Goal: Contribute content: Contribute content

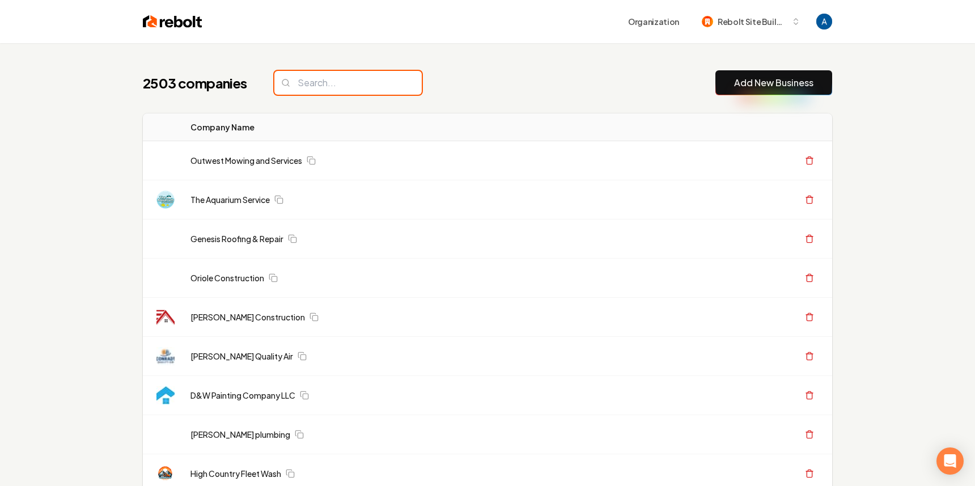
click at [346, 87] on input "search" at bounding box center [347, 83] width 147 height 24
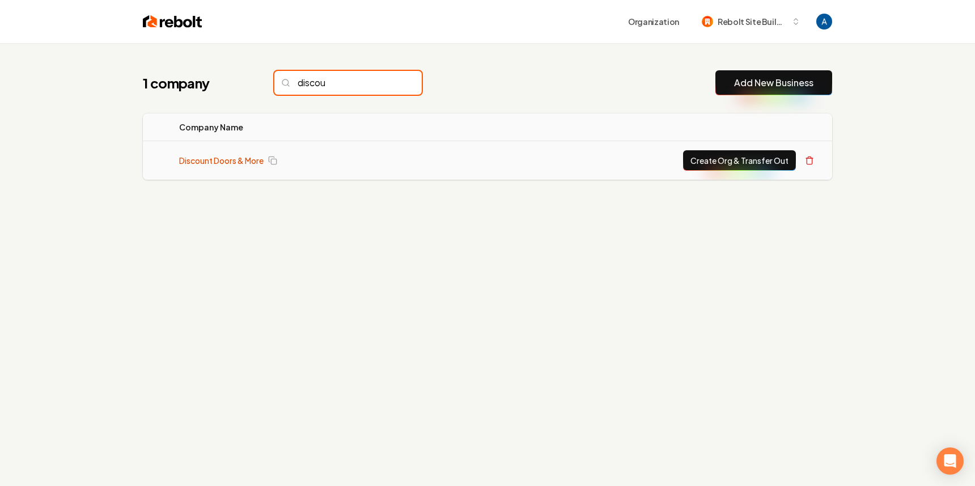
type input "discou"
click at [243, 161] on link "Discount Doors & More" at bounding box center [221, 160] width 84 height 11
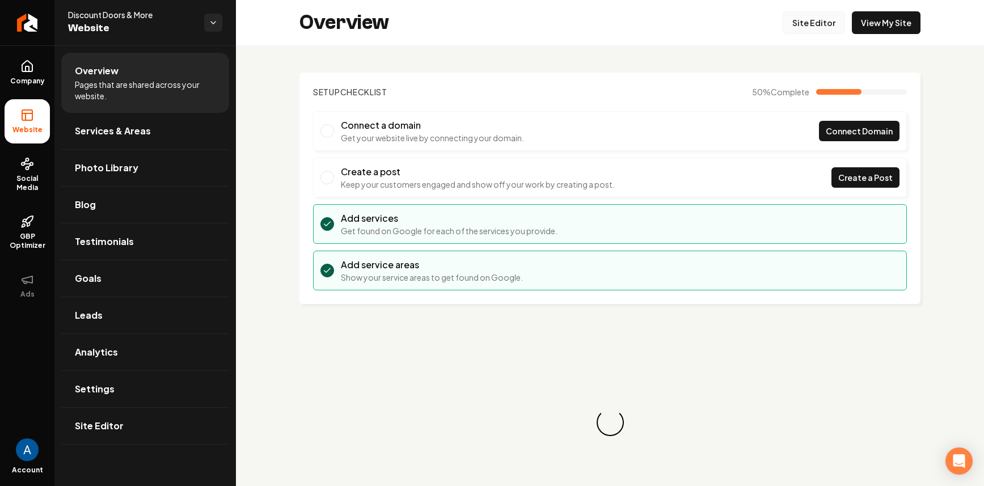
click at [798, 15] on link "Site Editor" at bounding box center [813, 22] width 62 height 23
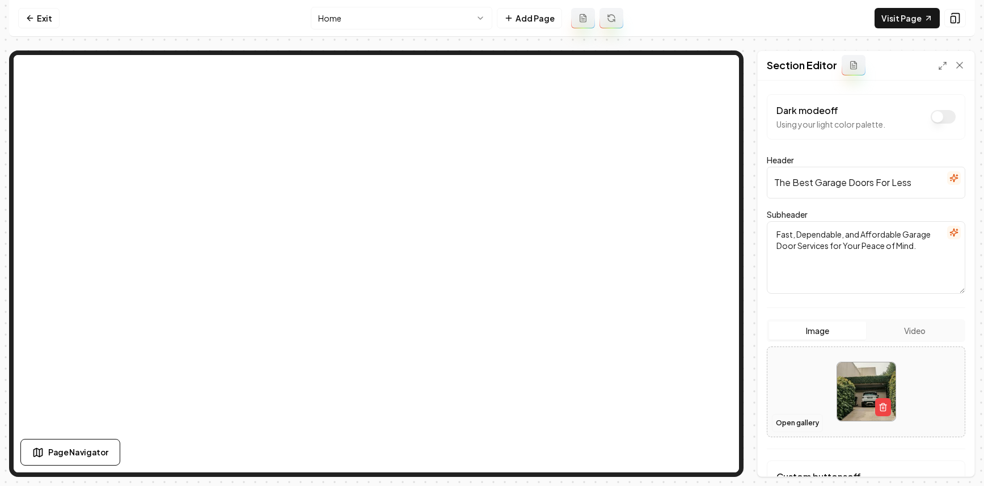
click at [802, 431] on button "Open gallery" at bounding box center [797, 423] width 51 height 18
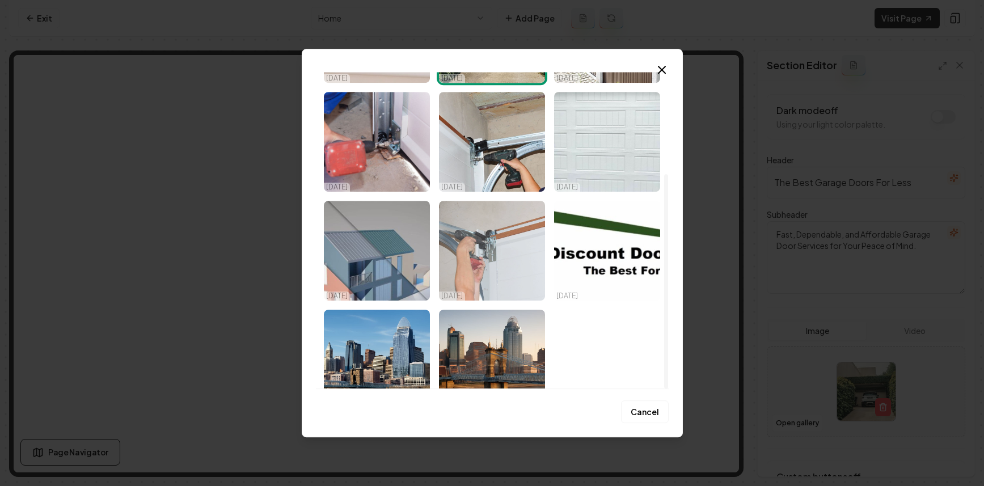
scroll to position [150, 0]
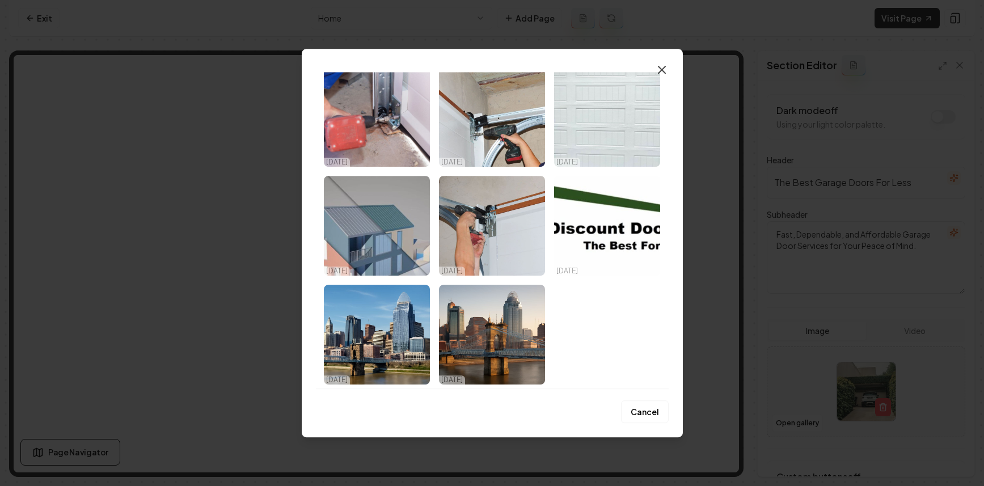
click at [661, 67] on icon "button" at bounding box center [662, 70] width 14 height 14
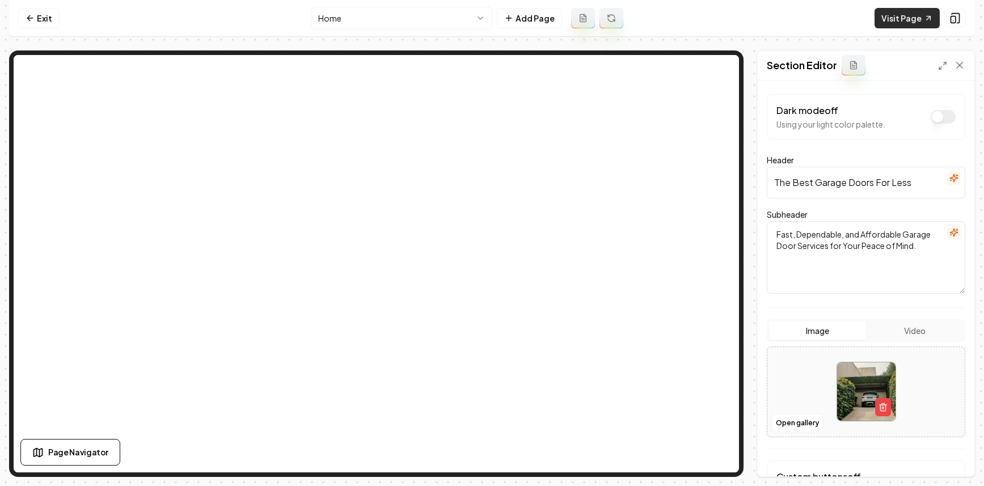
click at [901, 22] on link "Visit Page" at bounding box center [906, 18] width 65 height 20
click at [32, 14] on icon at bounding box center [30, 18] width 9 height 9
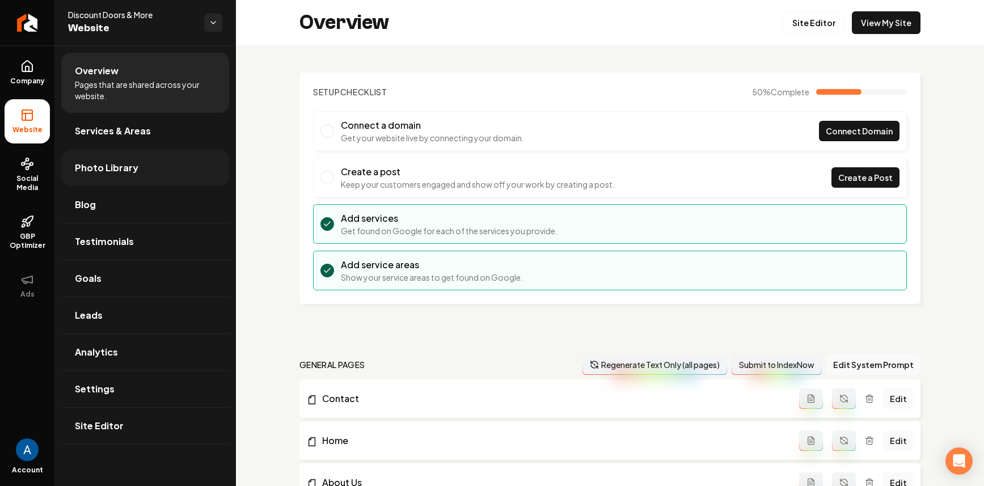
click at [113, 175] on link "Photo Library" at bounding box center [145, 168] width 168 height 36
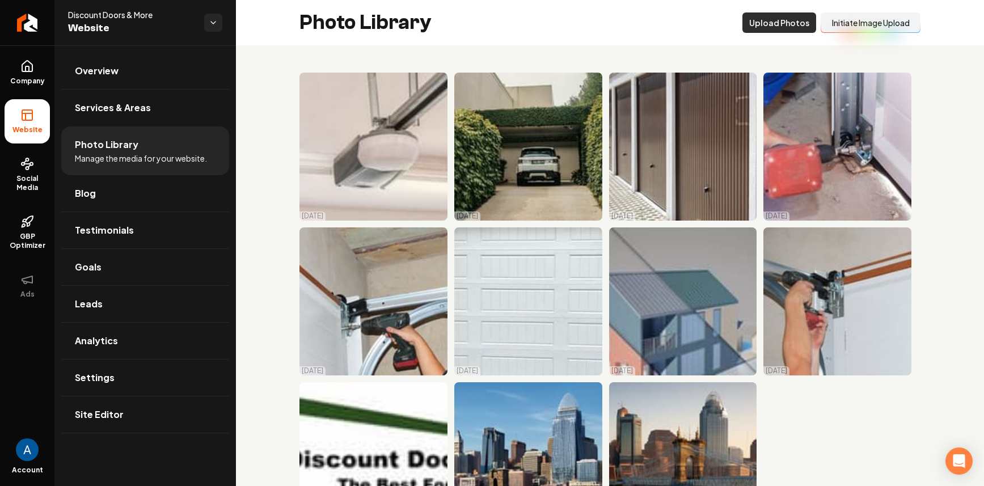
click at [780, 29] on button "Upload Photos" at bounding box center [779, 22] width 74 height 20
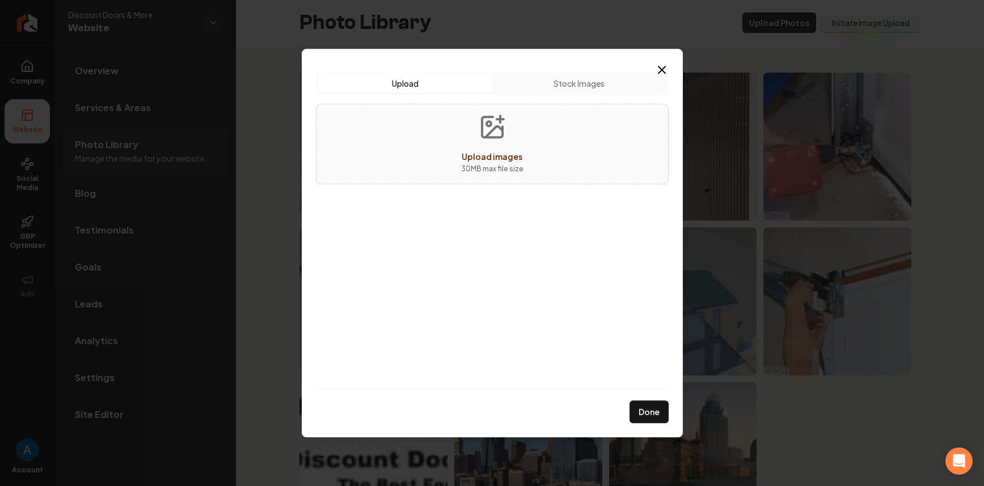
click at [485, 158] on span "Upload images" at bounding box center [492, 156] width 61 height 10
type input "**********"
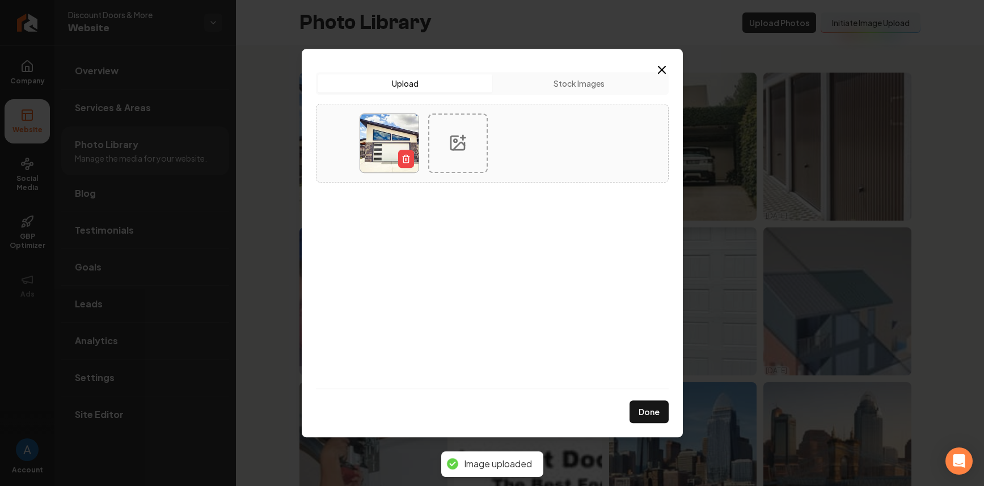
click at [464, 167] on div at bounding box center [458, 143] width 60 height 60
type input "**********"
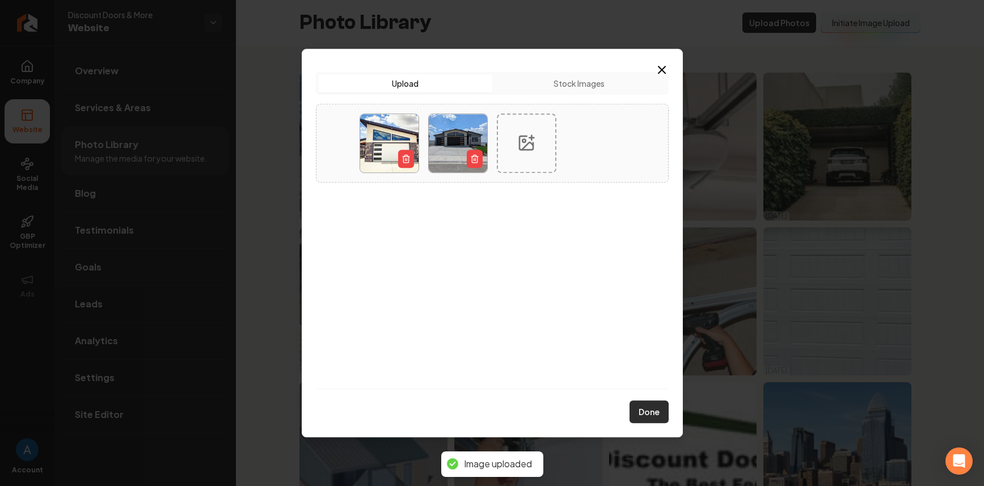
click at [653, 409] on button "Done" at bounding box center [648, 411] width 39 height 23
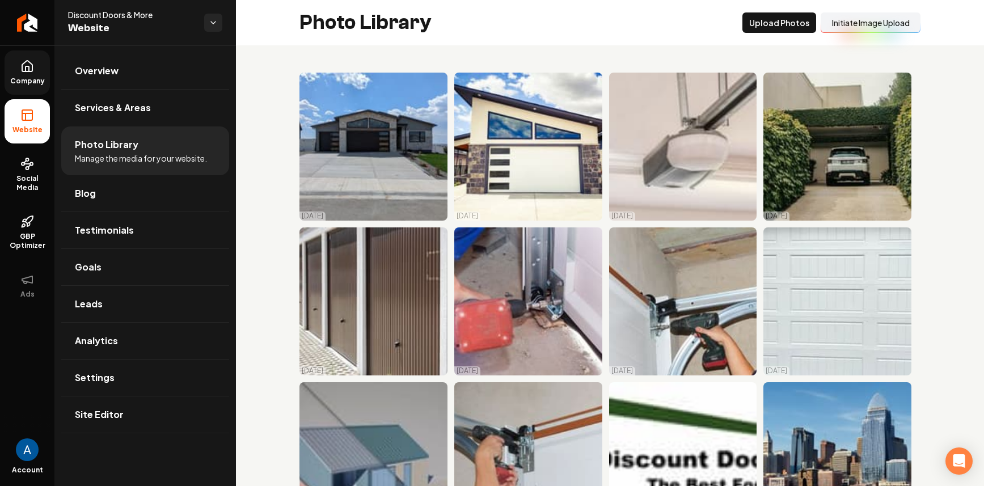
click at [43, 77] on span "Company" at bounding box center [28, 81] width 44 height 9
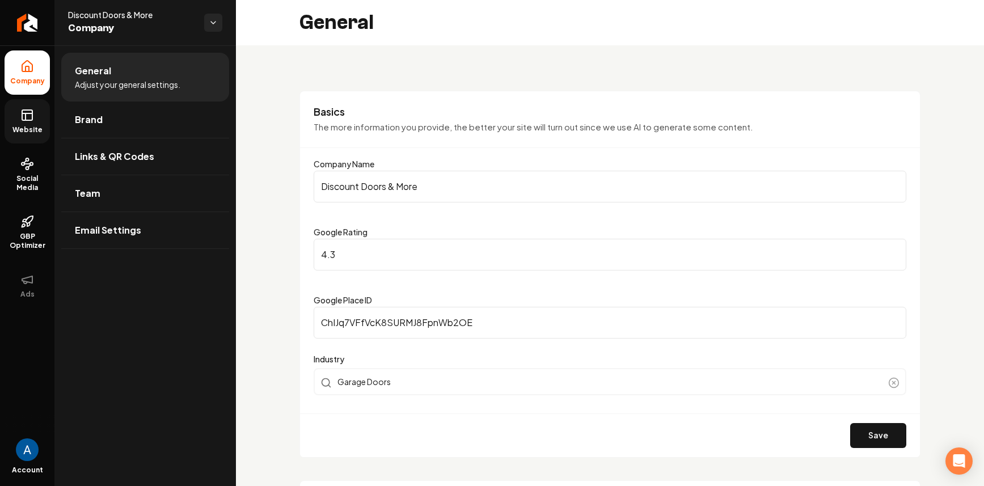
click at [26, 129] on span "Website" at bounding box center [27, 129] width 39 height 9
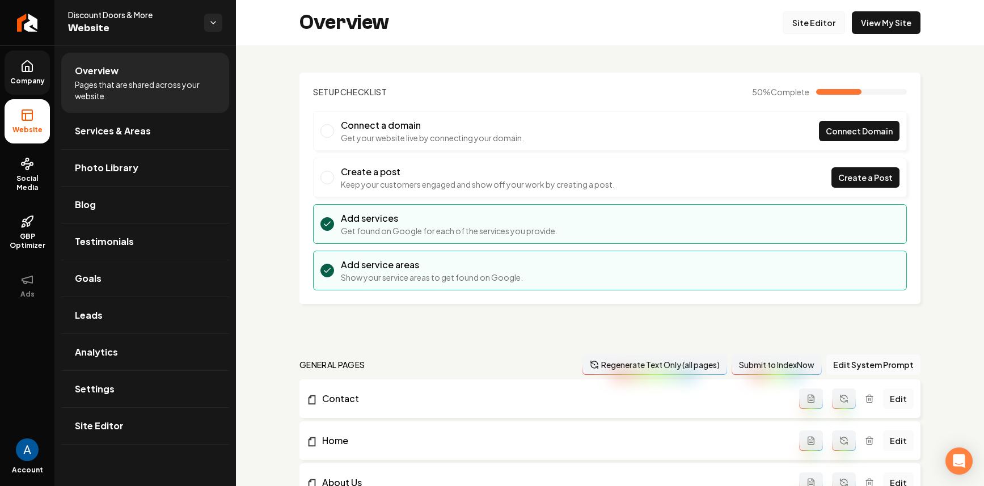
click at [809, 27] on link "Site Editor" at bounding box center [813, 22] width 62 height 23
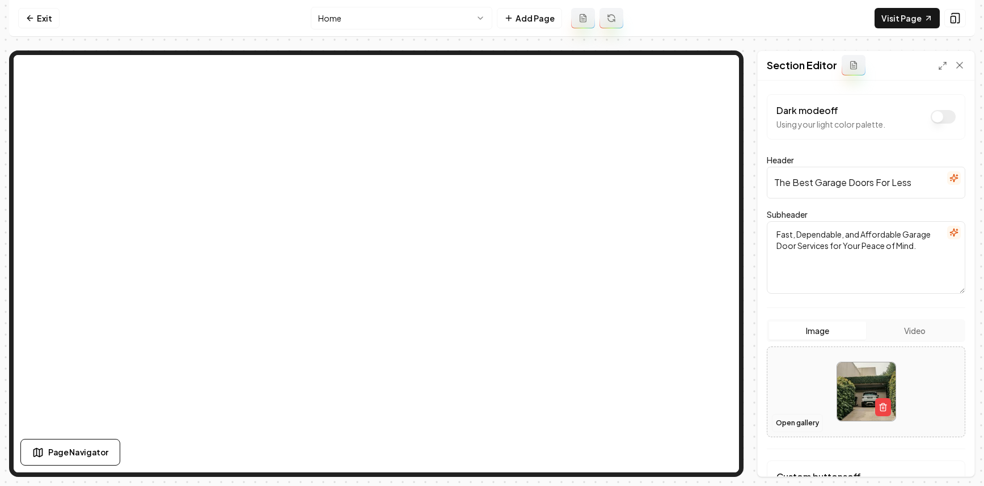
click at [805, 420] on button "Open gallery" at bounding box center [797, 423] width 51 height 18
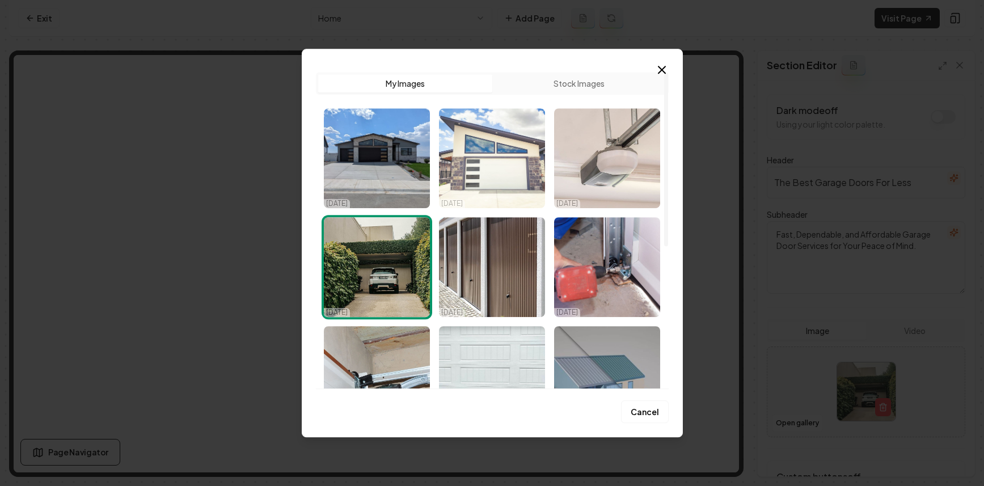
click at [498, 168] on img "Select image image_68d6eef95c7cd75eb80dc90c.webp" at bounding box center [492, 158] width 106 height 100
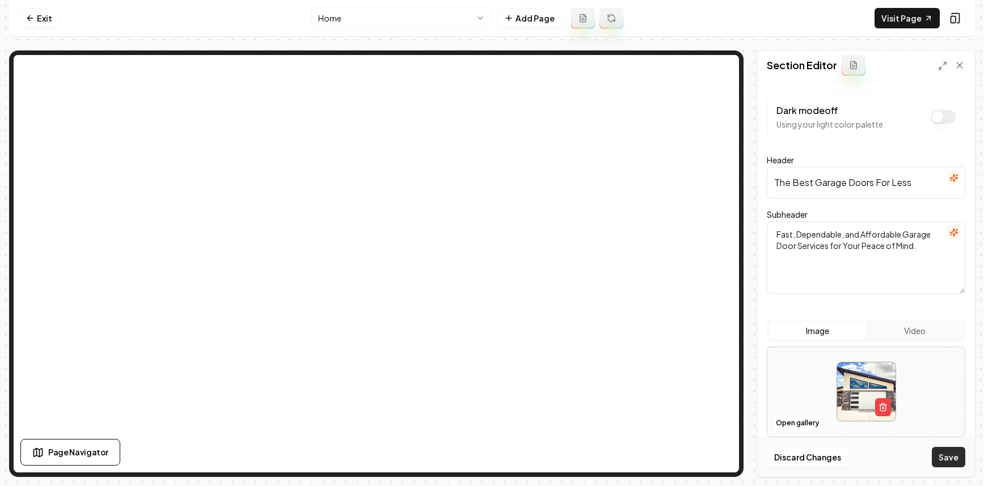
click at [952, 460] on button "Save" at bounding box center [948, 457] width 33 height 20
click at [796, 426] on button "Open gallery" at bounding box center [797, 423] width 51 height 18
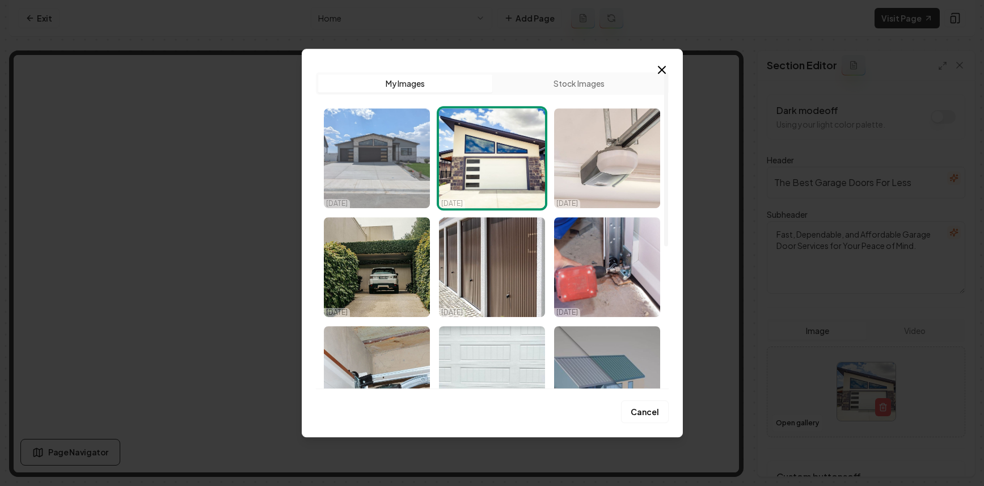
click at [378, 146] on img "Select image image_68d6ef055c7cd75eb80e2ecf.webp" at bounding box center [377, 158] width 106 height 100
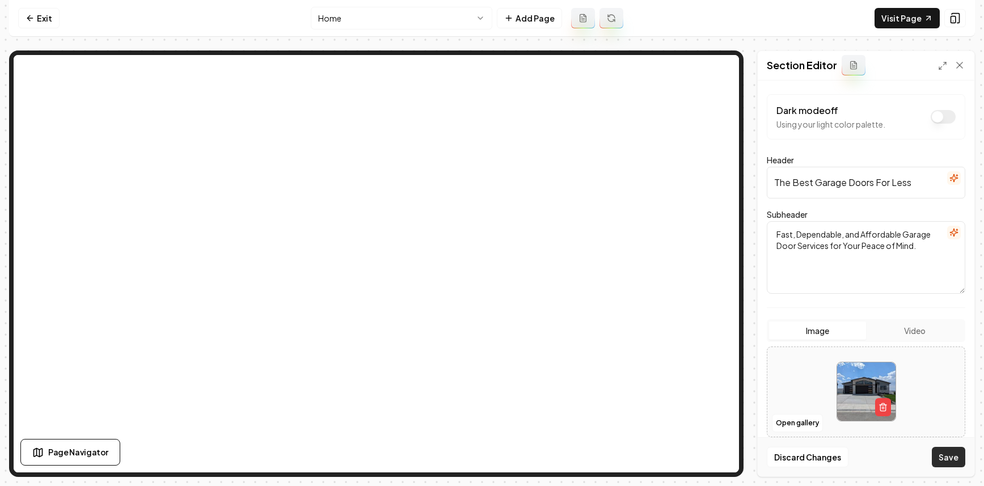
click at [945, 448] on button "Save" at bounding box center [948, 457] width 33 height 20
click at [892, 22] on link "Visit Page" at bounding box center [906, 18] width 65 height 20
click at [805, 425] on button "Open gallery" at bounding box center [797, 423] width 51 height 18
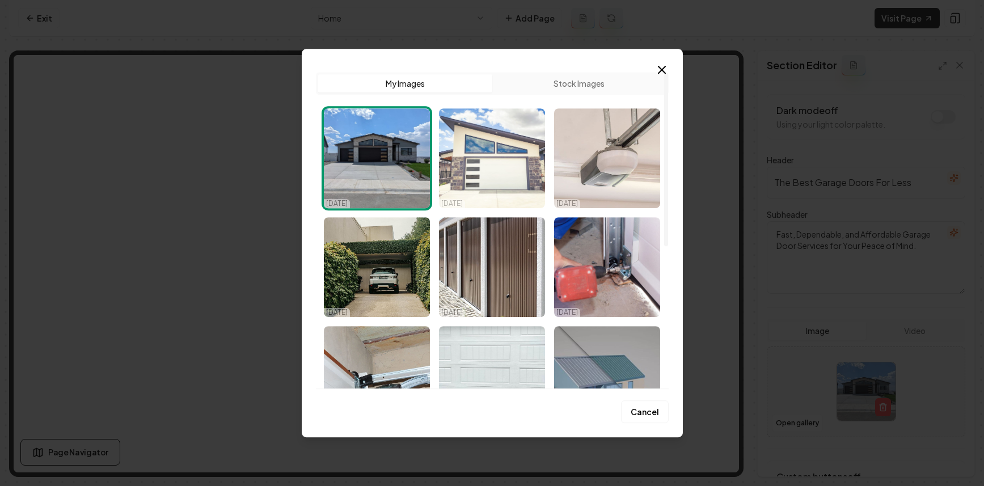
click at [467, 155] on img "Select image image_68d6eef95c7cd75eb80dc90c.webp" at bounding box center [492, 158] width 106 height 100
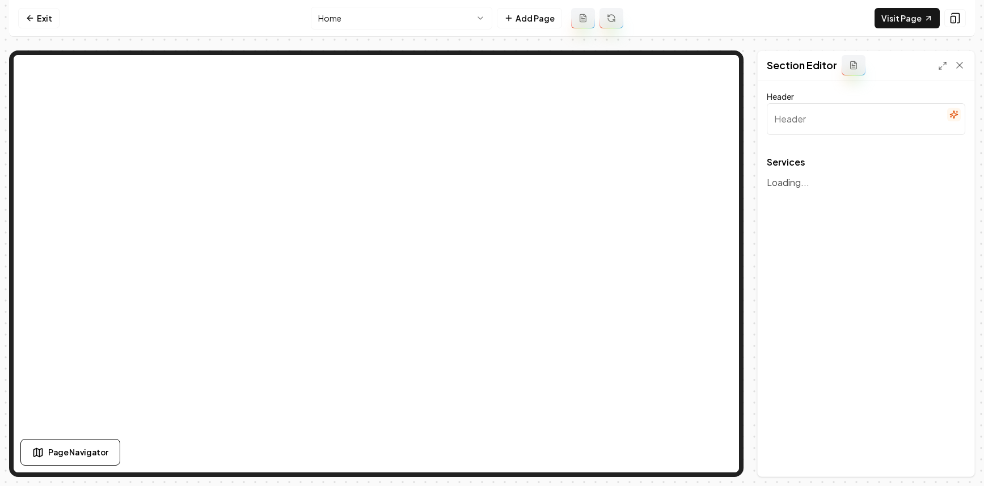
type input "Our Expert Garage Door Services"
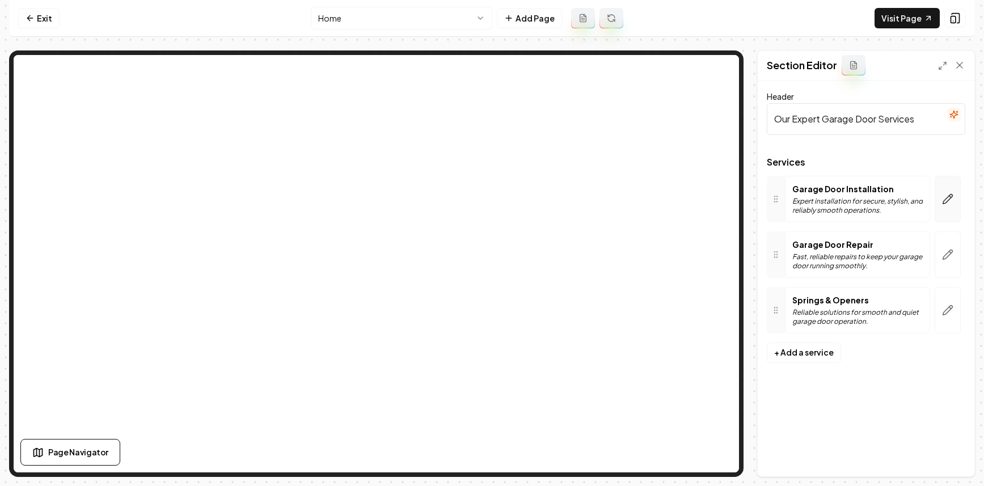
click at [945, 204] on icon "button" at bounding box center [947, 198] width 11 height 11
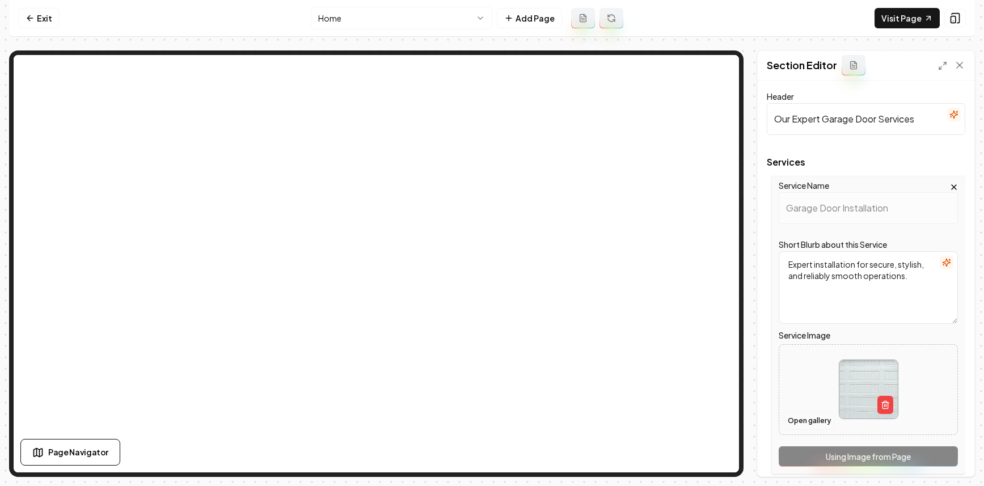
click at [816, 425] on button "Open gallery" at bounding box center [809, 421] width 51 height 18
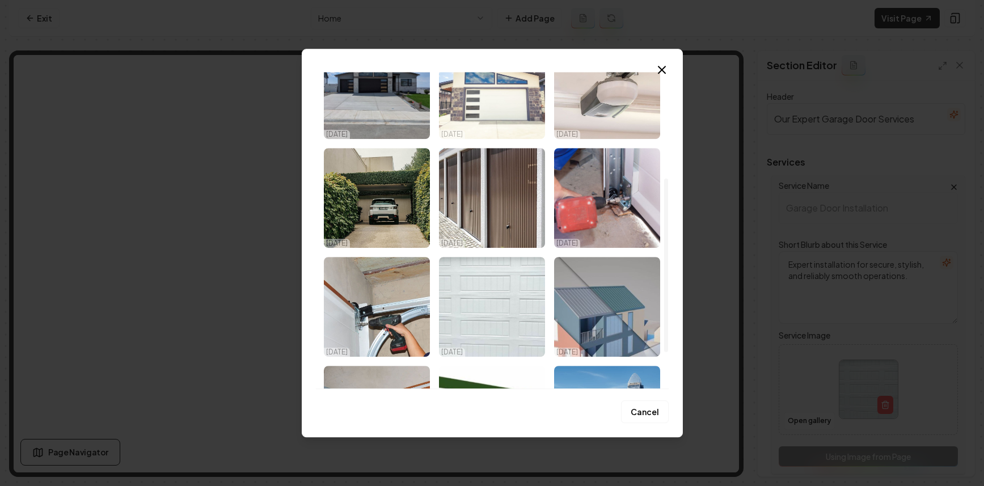
scroll to position [45, 0]
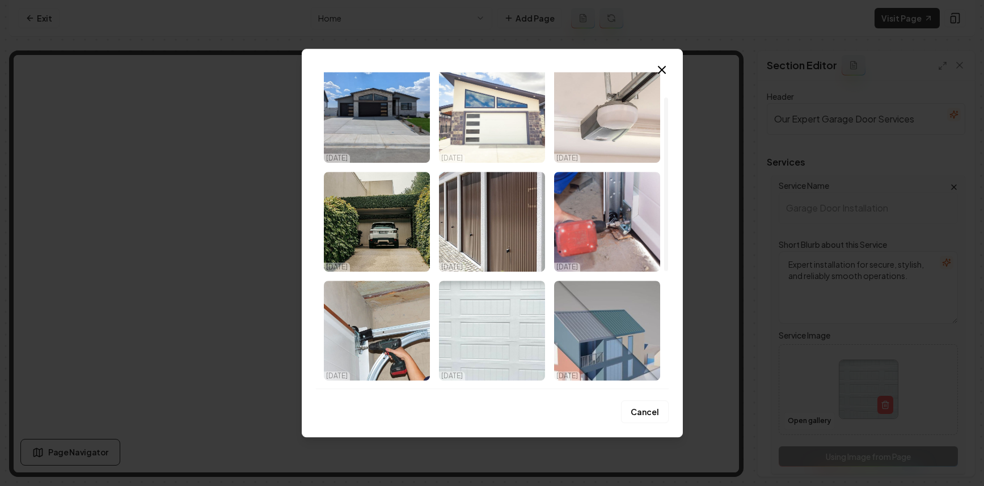
click at [497, 110] on img "Select image image_68d6eef95c7cd75eb80dc90c.webp" at bounding box center [492, 113] width 106 height 100
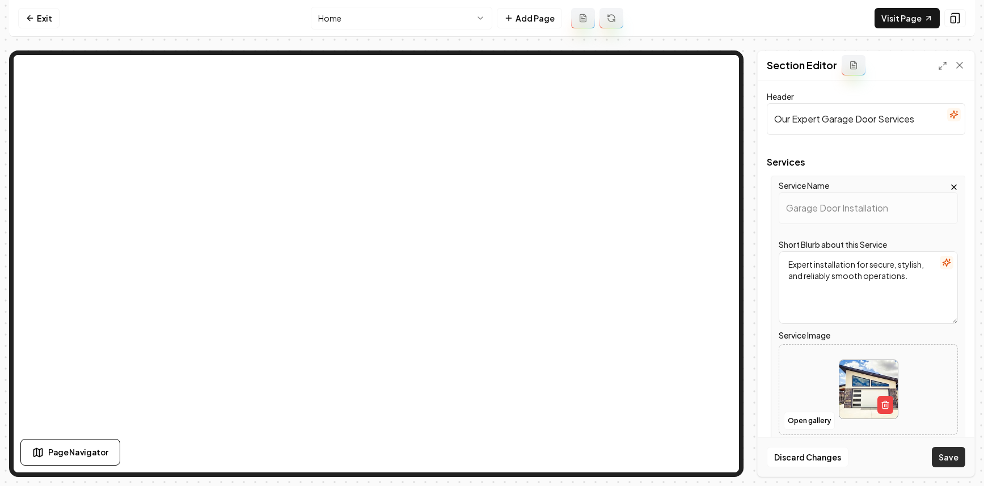
click at [950, 456] on button "Save" at bounding box center [948, 457] width 33 height 20
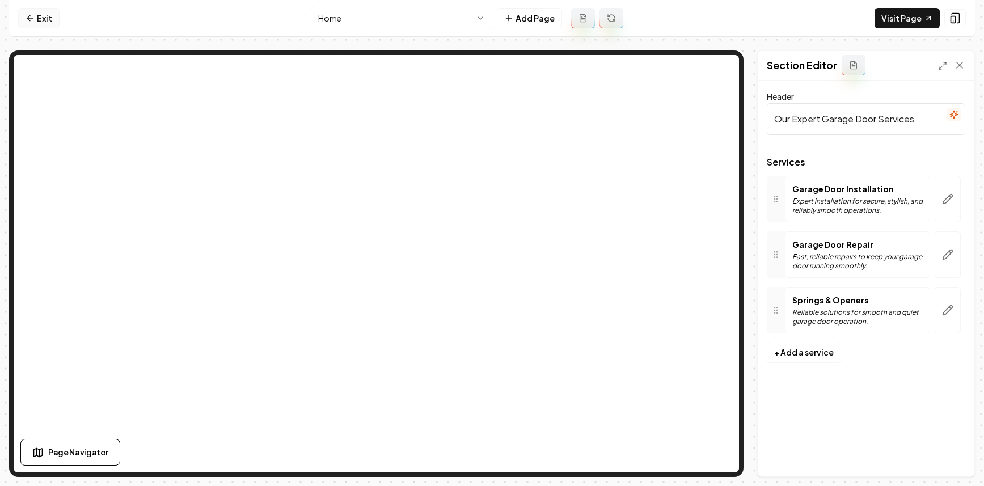
click at [44, 24] on link "Exit" at bounding box center [38, 18] width 41 height 20
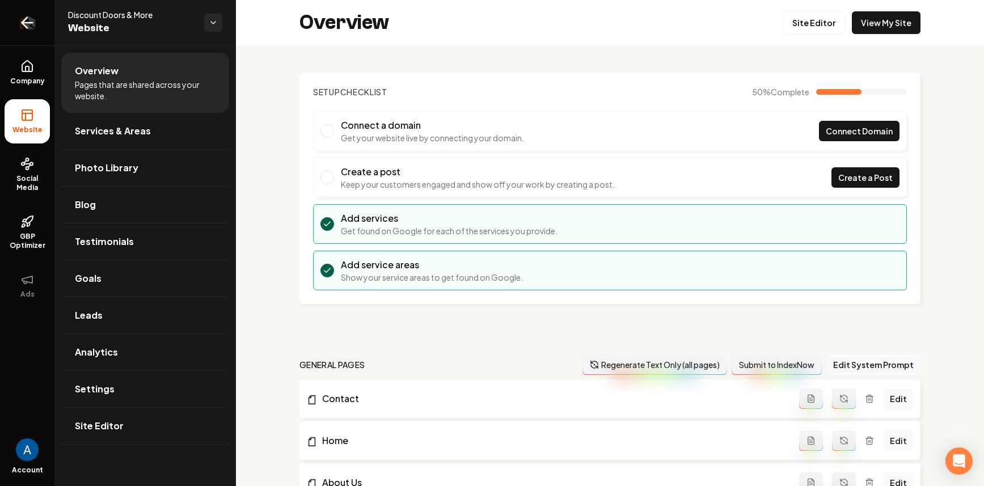
click at [41, 25] on link "Return to dashboard" at bounding box center [27, 22] width 54 height 45
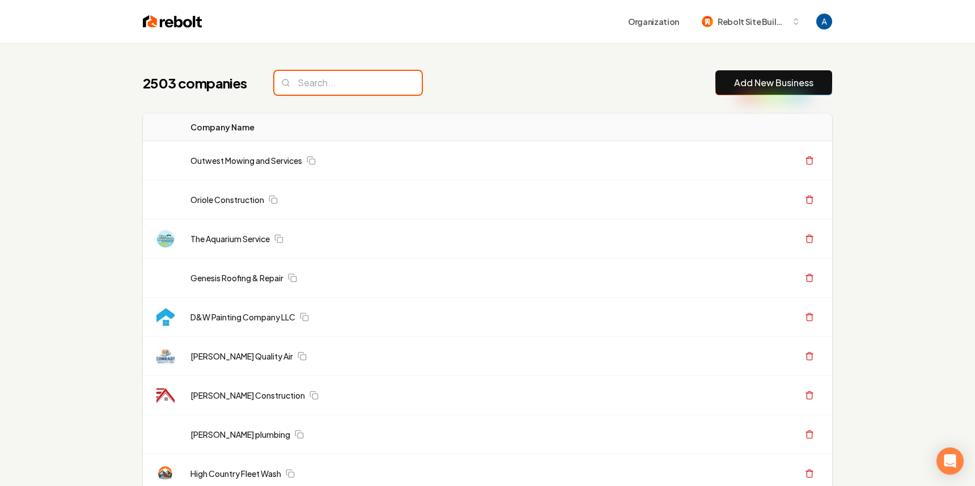
click at [331, 82] on input "search" at bounding box center [347, 83] width 147 height 24
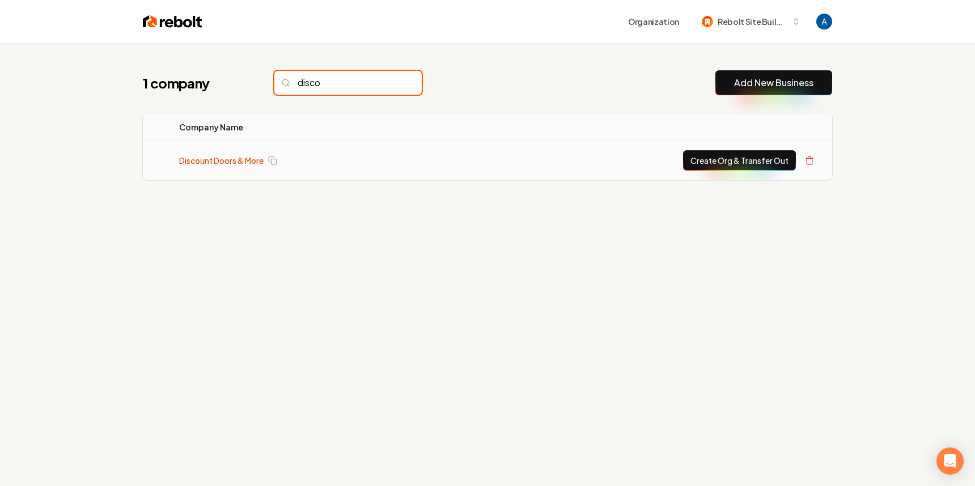
type input "disco"
click at [218, 166] on link "Discount Doors & More" at bounding box center [221, 160] width 84 height 11
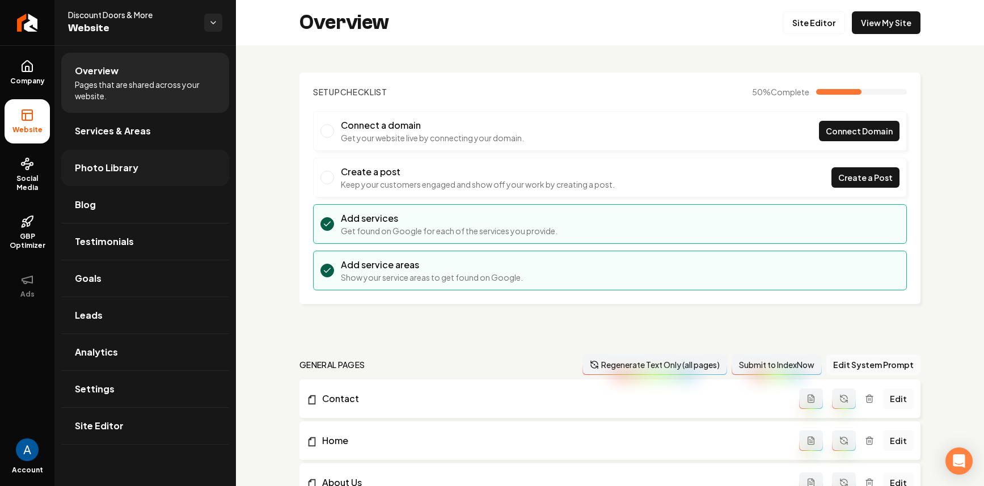
click at [133, 163] on span "Photo Library" at bounding box center [107, 168] width 64 height 14
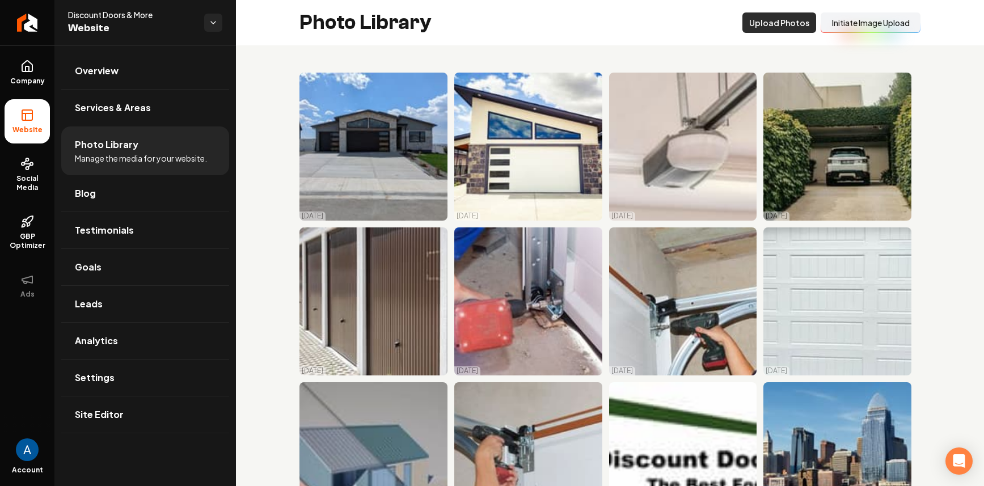
click at [778, 24] on button "Upload Photos" at bounding box center [779, 22] width 74 height 20
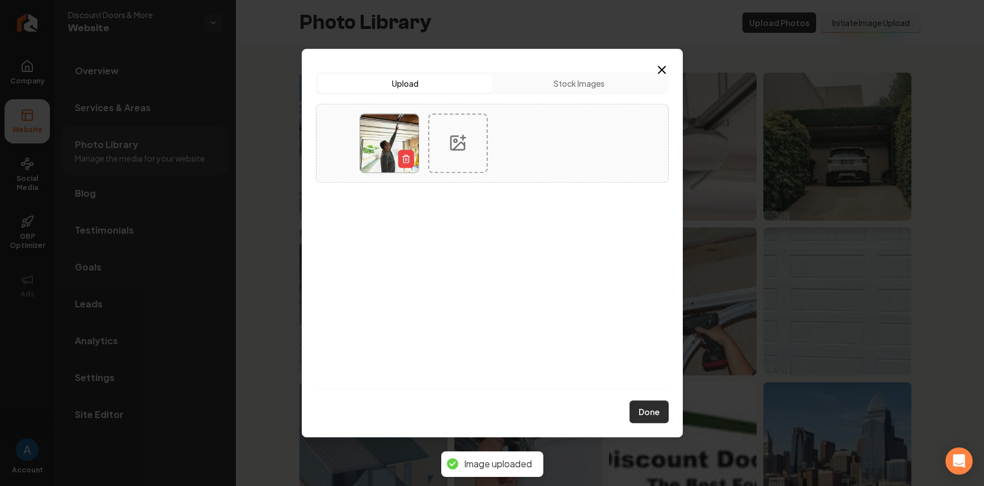
click at [648, 417] on button "Done" at bounding box center [648, 411] width 39 height 23
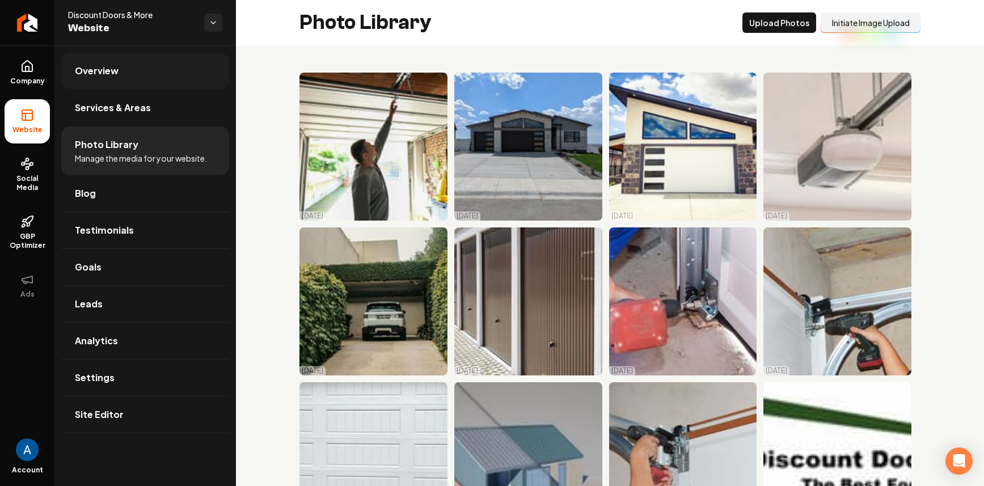
click at [99, 75] on span "Overview" at bounding box center [97, 71] width 44 height 14
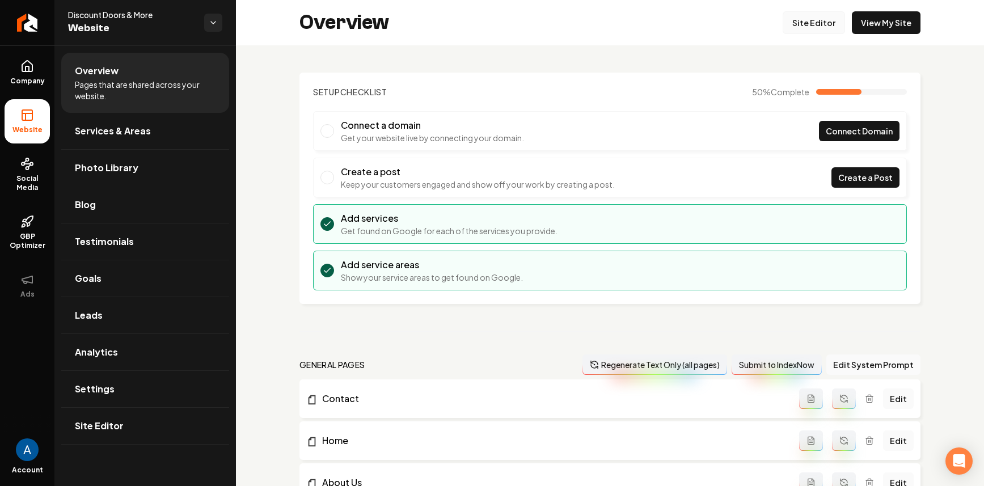
click at [791, 26] on link "Site Editor" at bounding box center [813, 22] width 62 height 23
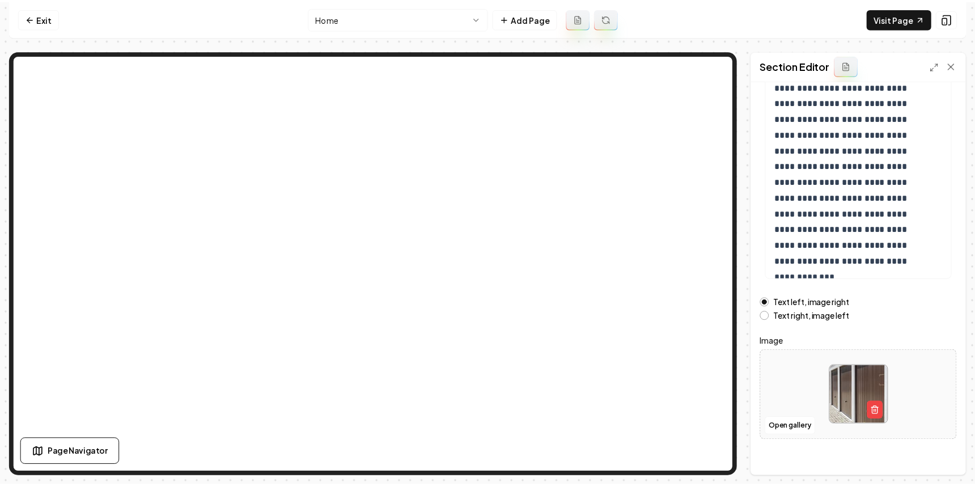
scroll to position [126, 0]
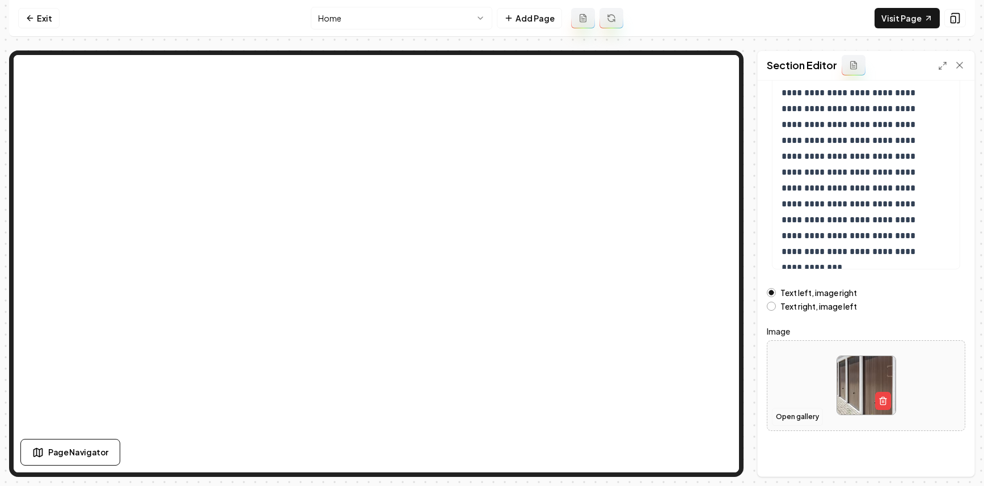
click at [797, 410] on button "Open gallery" at bounding box center [797, 417] width 51 height 18
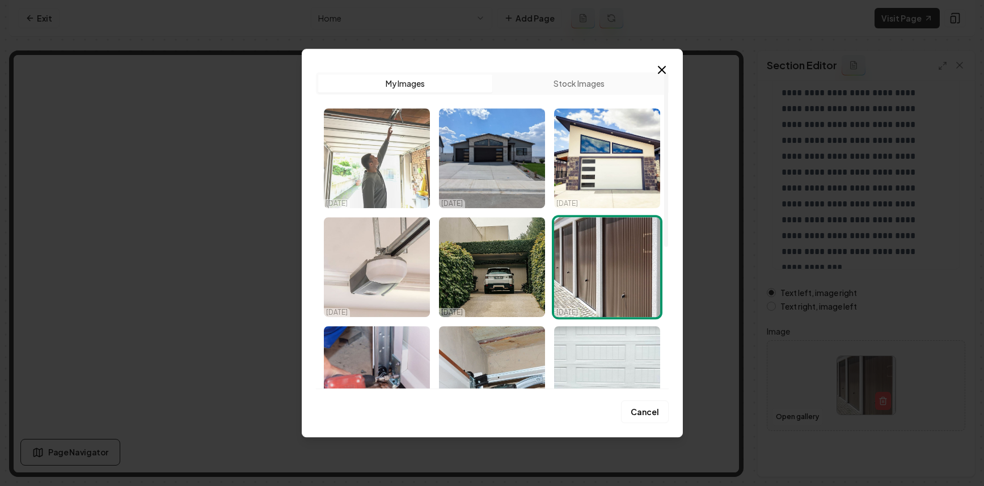
click at [392, 154] on img "Select image image_68d6efaf5c7cd75eb8134a73.webp" at bounding box center [377, 158] width 106 height 100
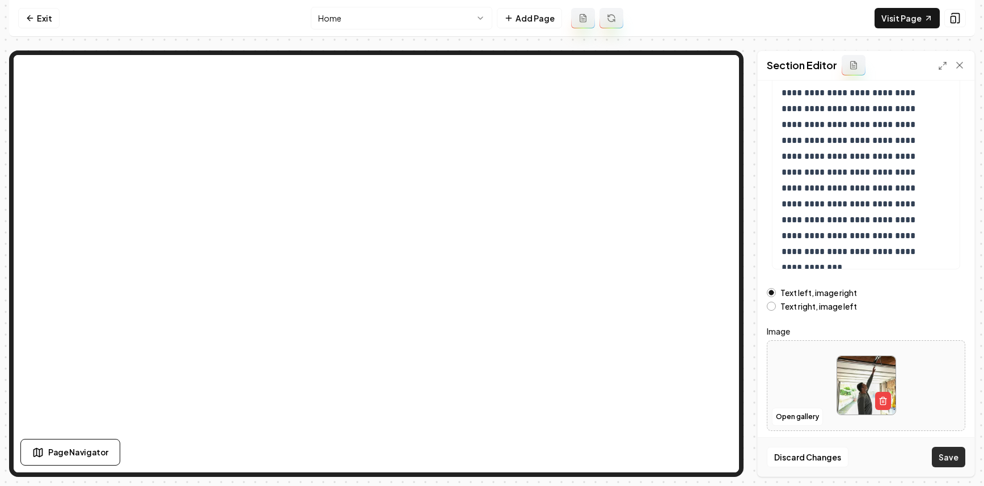
click at [951, 453] on button "Save" at bounding box center [948, 457] width 33 height 20
click at [27, 22] on icon at bounding box center [30, 18] width 9 height 9
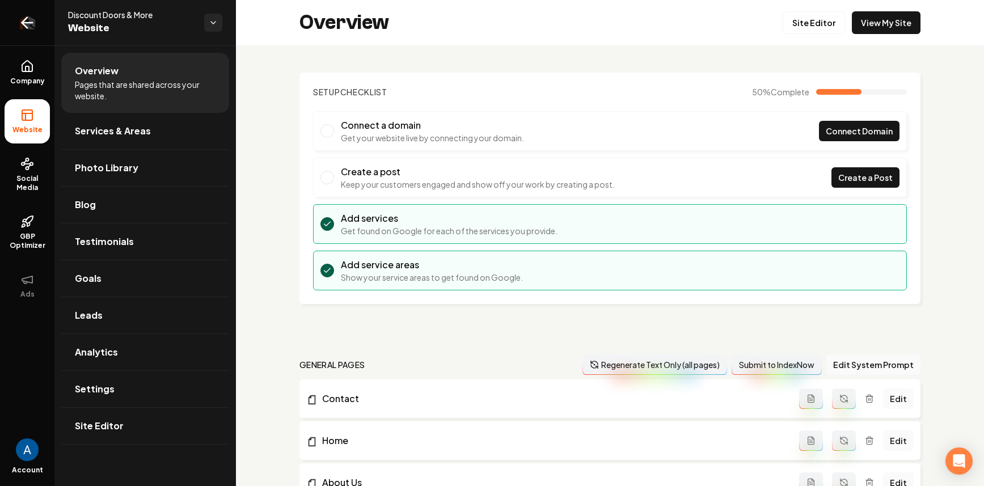
click at [18, 16] on icon "Return to dashboard" at bounding box center [27, 23] width 18 height 18
